Goal: Information Seeking & Learning: Learn about a topic

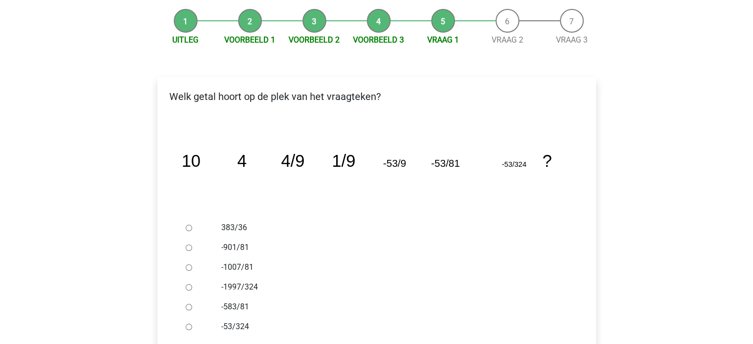
scroll to position [94, 0]
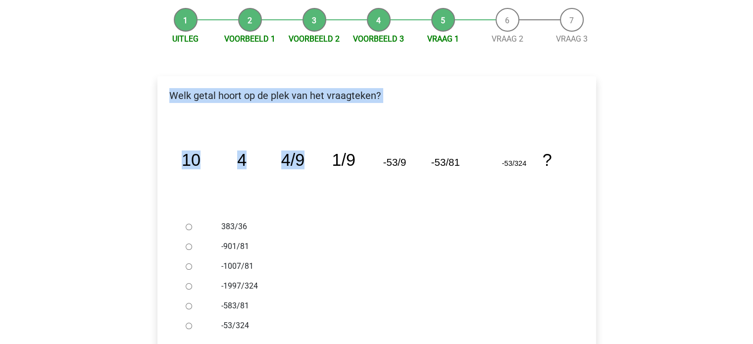
drag, startPoint x: 170, startPoint y: 93, endPoint x: 329, endPoint y: 211, distance: 197.6
click at [329, 211] on div "Welk getal hoort op de plek van het vraagteken? image/svg+xml 10 4 4/9 1/9 -53/…" at bounding box center [376, 229] width 438 height 306
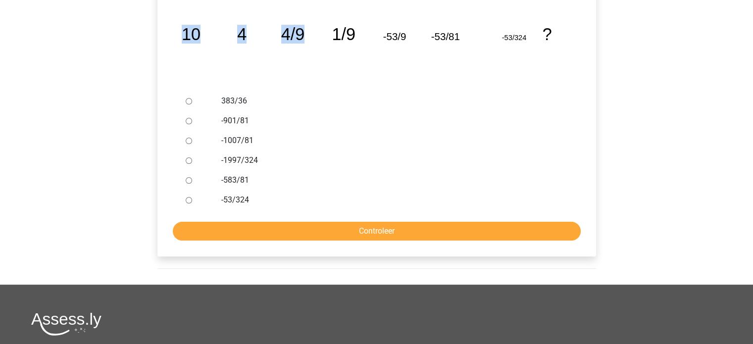
scroll to position [221, 0]
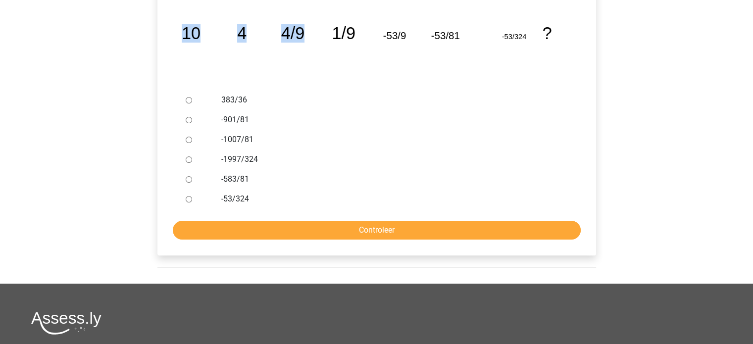
click at [293, 202] on label "-53/324" at bounding box center [392, 199] width 342 height 12
copy div "Welk getal hoort op de plek van het vraagteken? image/svg+xml 10 4 4/9 1/9 -53/…"
click at [186, 135] on div at bounding box center [198, 140] width 33 height 20
click at [188, 156] on input "-1997/324" at bounding box center [189, 159] width 6 height 6
radio input "true"
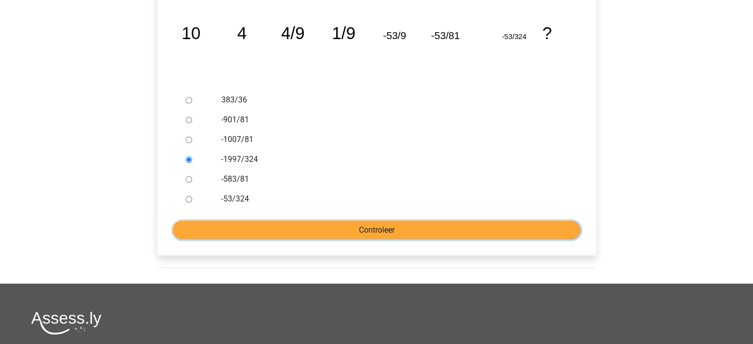
click at [263, 223] on input "Controleer" at bounding box center [377, 230] width 408 height 19
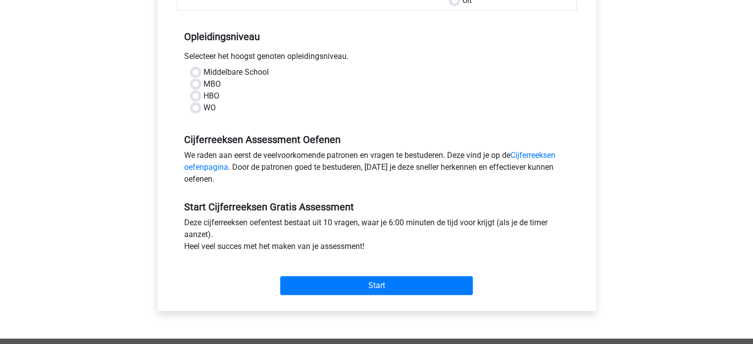
scroll to position [254, 0]
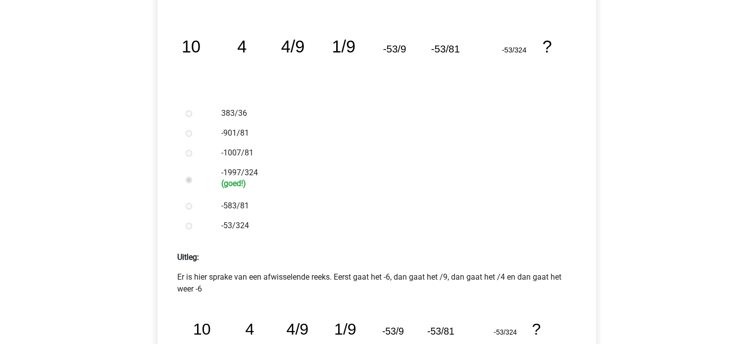
scroll to position [208, 0]
drag, startPoint x: 176, startPoint y: 35, endPoint x: 317, endPoint y: 201, distance: 217.3
click at [317, 201] on div "Welk getal hoort op de plek van het vraagteken? image/svg+xml 10 4 4/9 1/9 -53/…" at bounding box center [376, 211] width 438 height 498
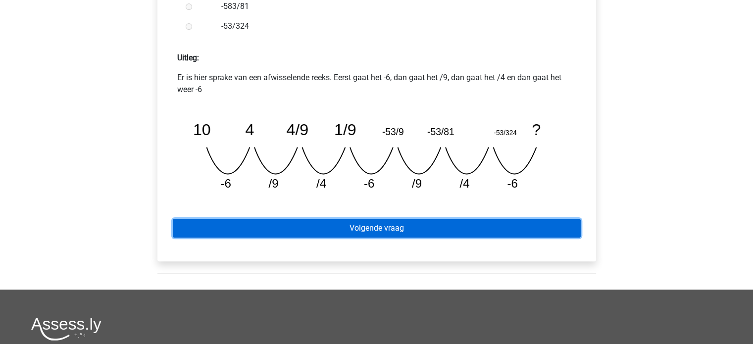
click at [383, 219] on link "Volgende vraag" at bounding box center [377, 228] width 408 height 19
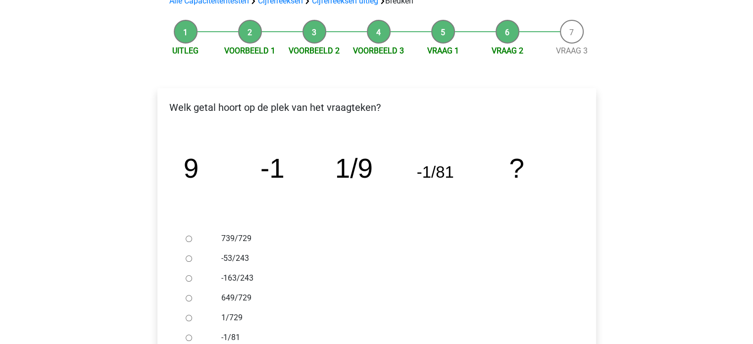
scroll to position [87, 0]
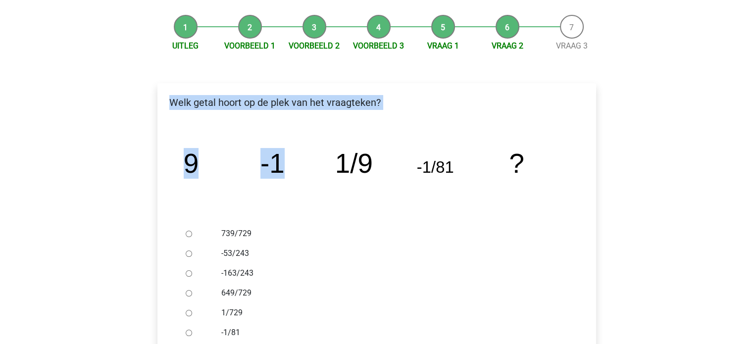
drag, startPoint x: 170, startPoint y: 99, endPoint x: 291, endPoint y: 212, distance: 165.2
click at [291, 212] on div "Welk getal hoort op de plek van het vraagteken? image/svg+xml 9 -1 1/9 -1/81 ? …" at bounding box center [376, 236] width 438 height 306
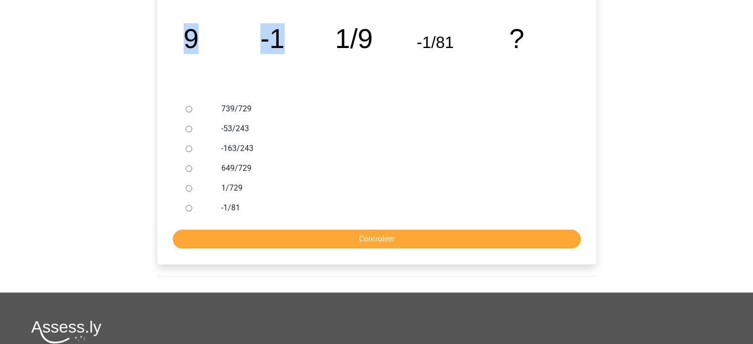
scroll to position [261, 0]
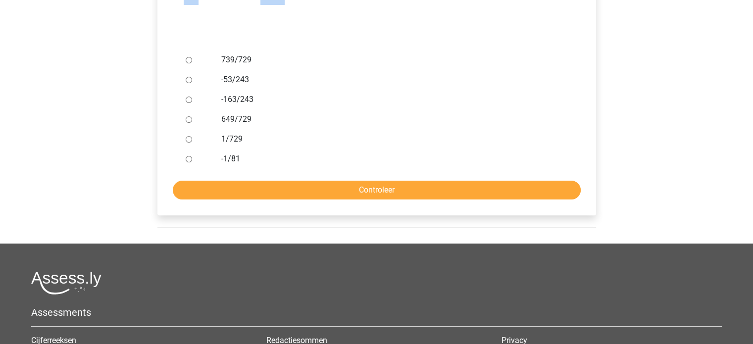
click at [286, 155] on label "-1/81" at bounding box center [392, 159] width 342 height 12
copy div "Welk getal hoort op de plek van het vraagteken? image/svg+xml 9 -1 1/9 -1/81 ? …"
